Goal: Navigation & Orientation: Find specific page/section

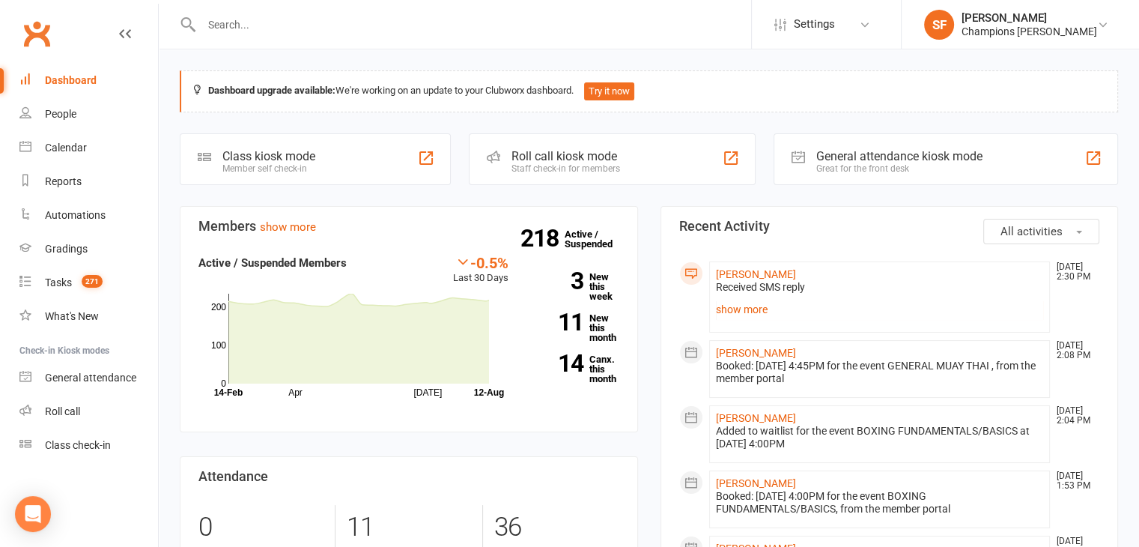
click at [1046, 225] on span "All activities" at bounding box center [1032, 231] width 62 height 13
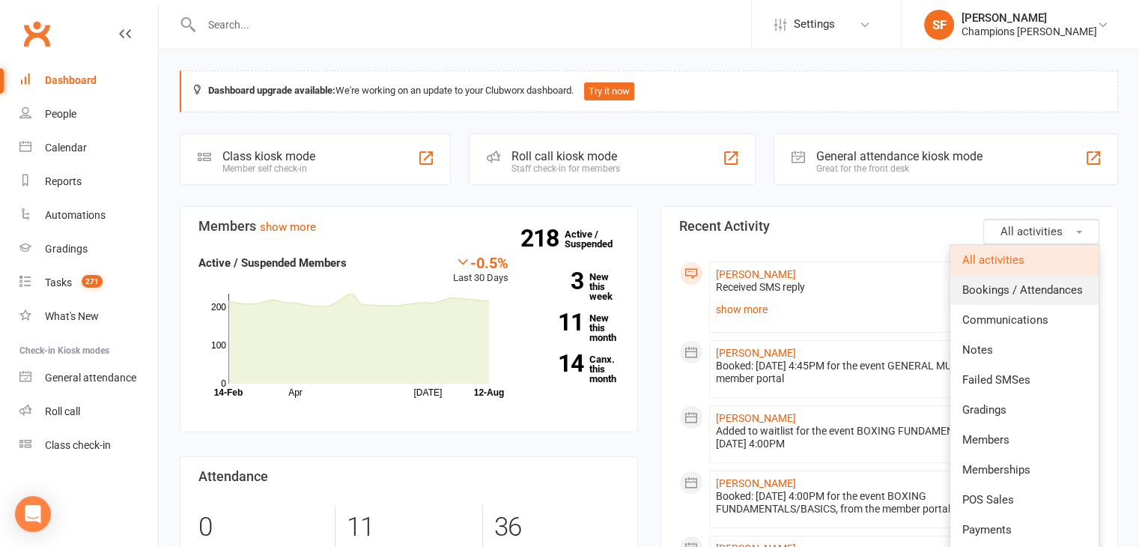
click at [1055, 288] on span "Bookings / Attendances" at bounding box center [1023, 289] width 121 height 13
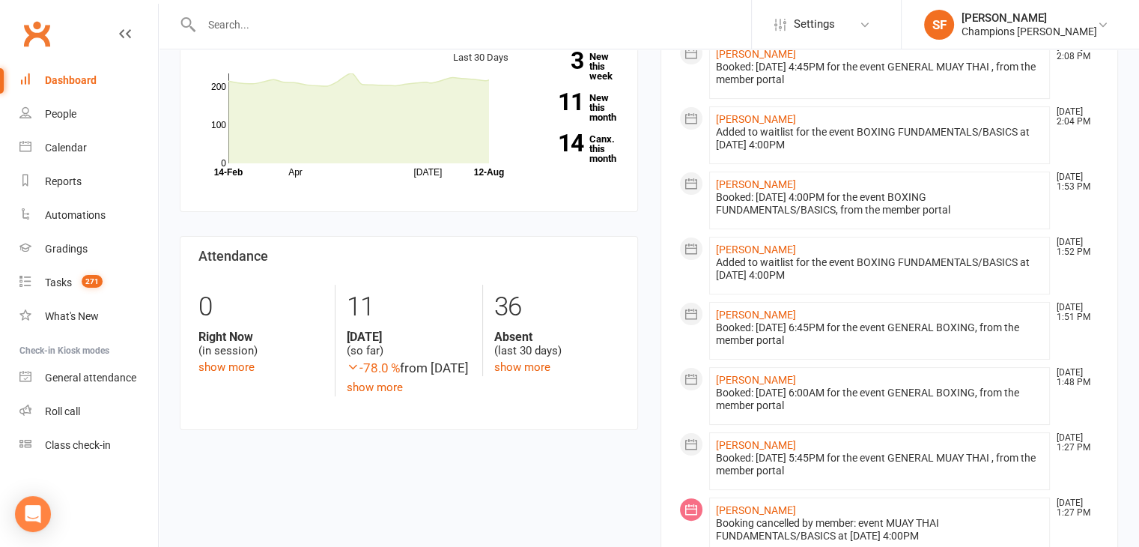
scroll to position [225, 0]
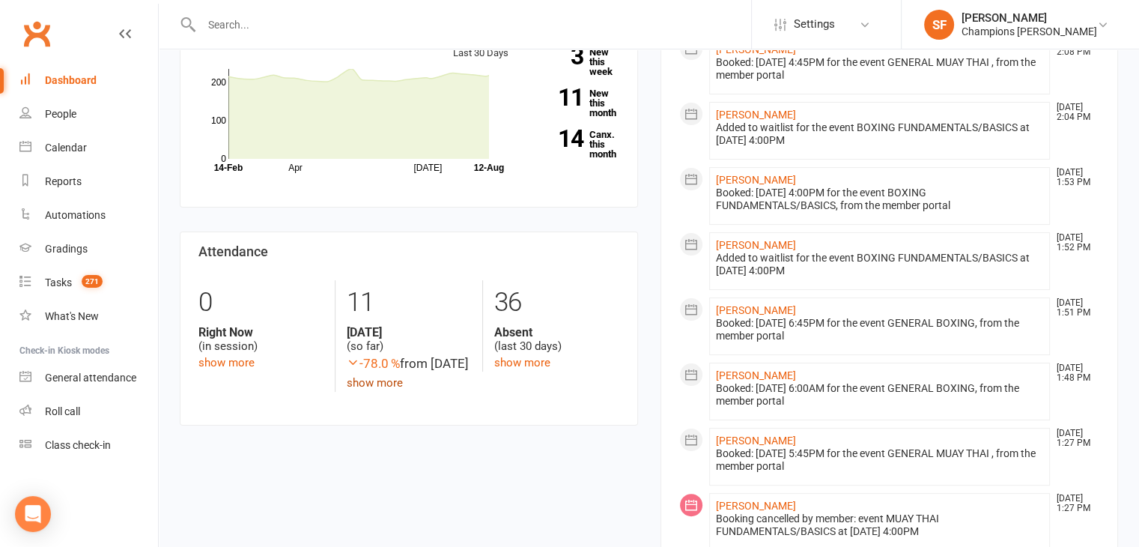
click at [400, 390] on link "show more" at bounding box center [375, 382] width 56 height 13
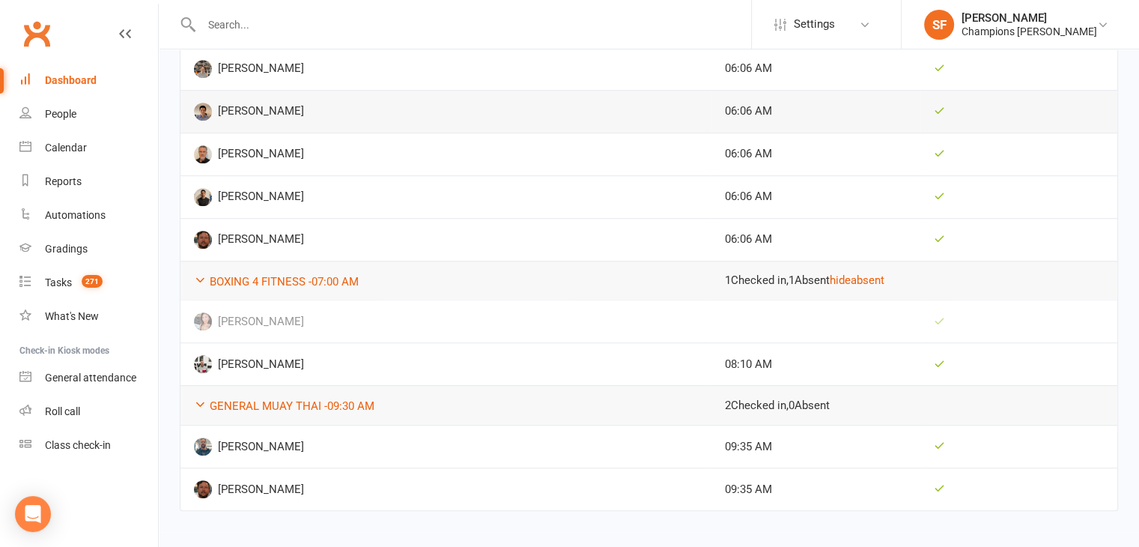
scroll to position [1002, 0]
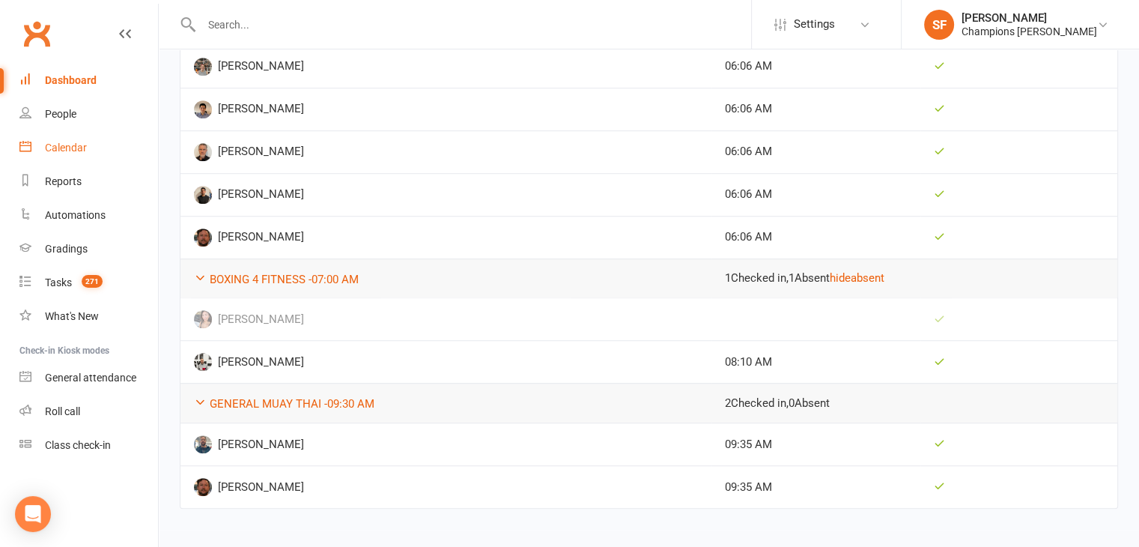
click at [82, 162] on link "Calendar" at bounding box center [88, 148] width 139 height 34
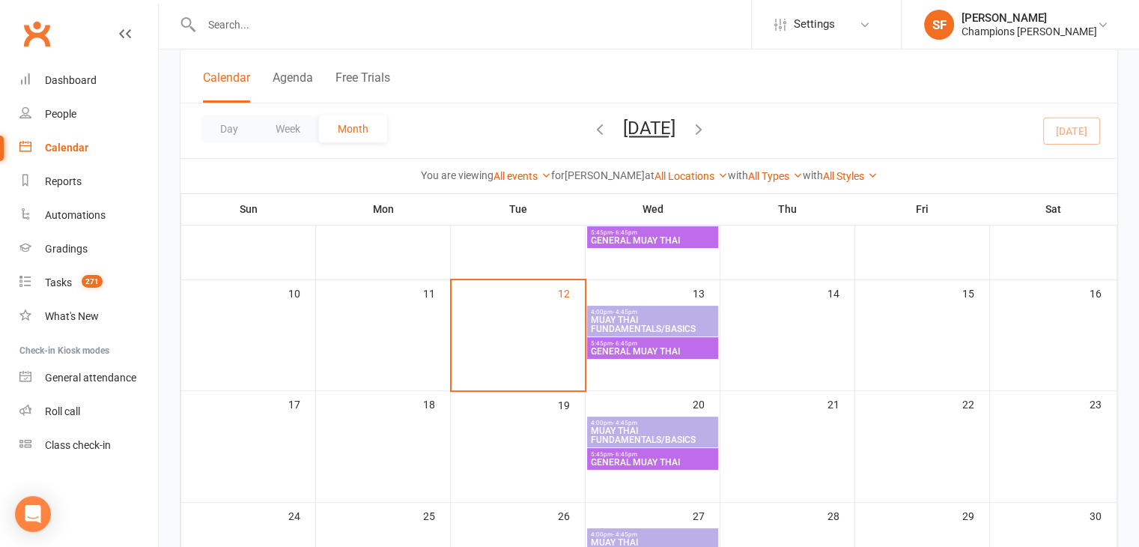
scroll to position [300, 0]
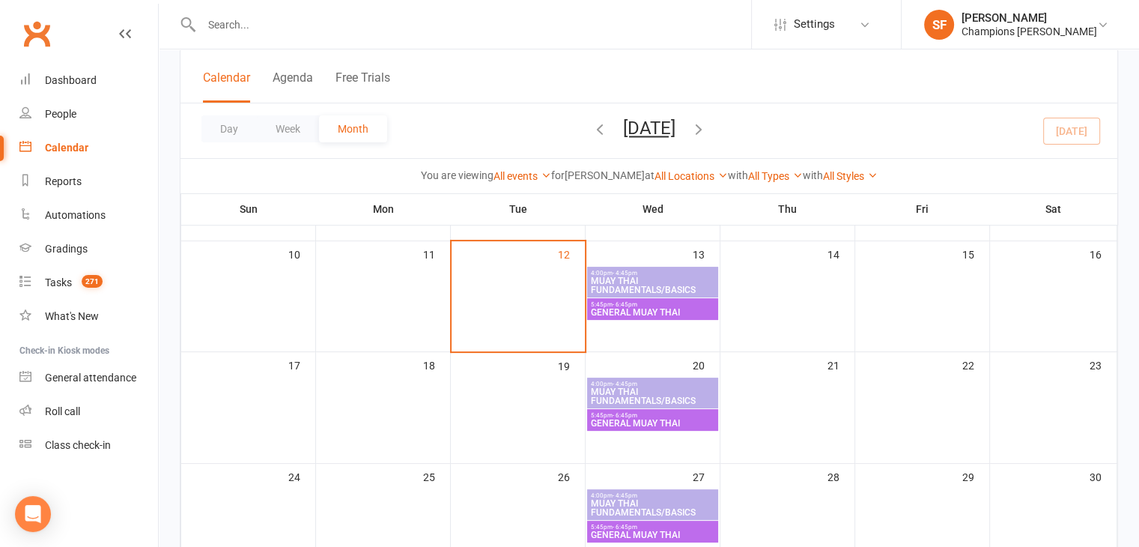
click at [632, 279] on span "MUAY THAI FUNDAMENTALS/BASICS" at bounding box center [652, 285] width 125 height 18
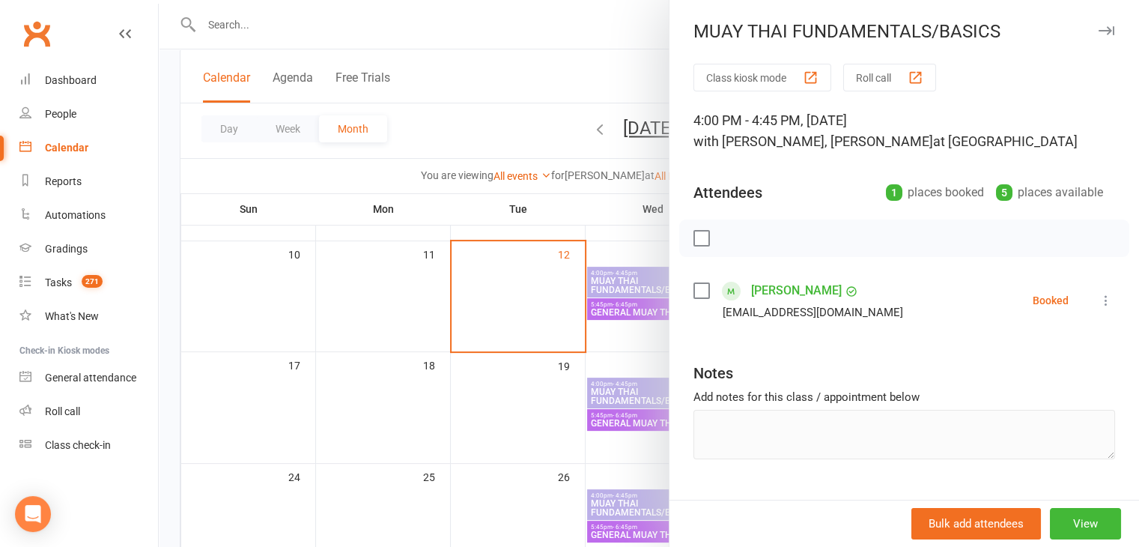
click at [512, 285] on div at bounding box center [649, 273] width 981 height 547
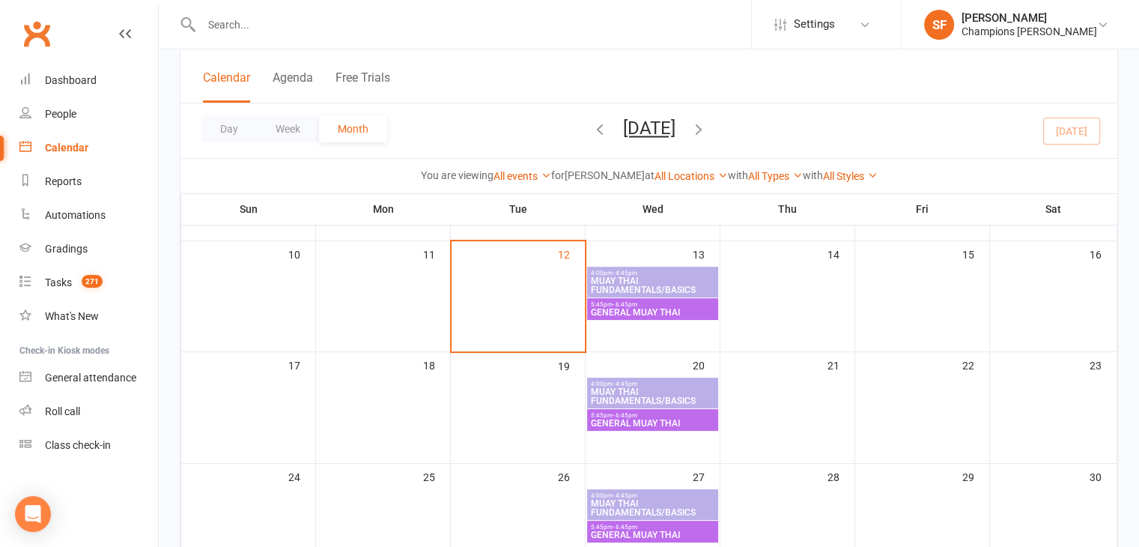
click at [605, 308] on span "GENERAL MUAY THAI" at bounding box center [652, 312] width 125 height 9
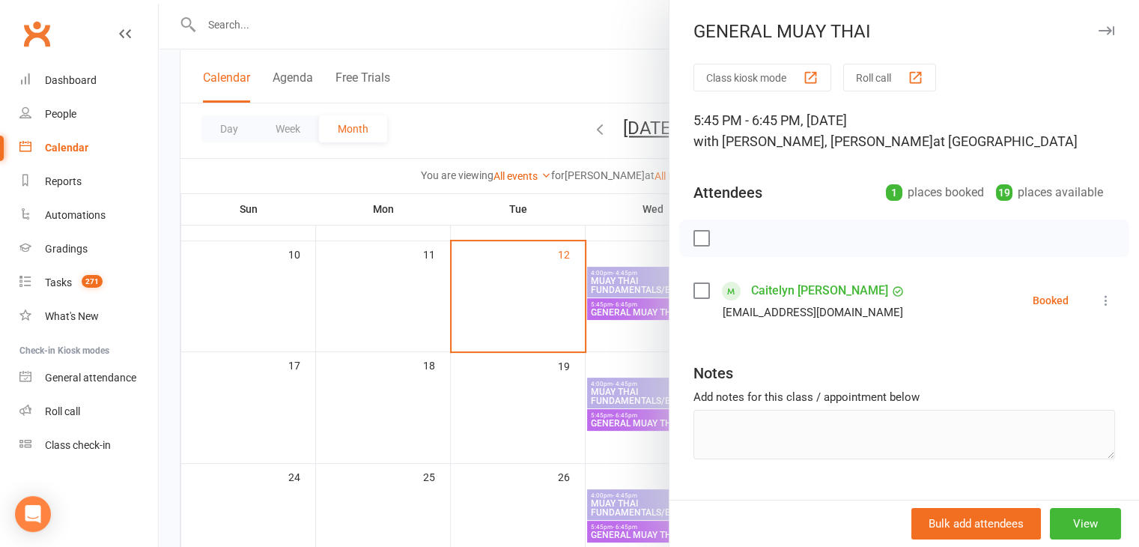
click at [517, 306] on div at bounding box center [649, 273] width 981 height 547
